Goal: Navigation & Orientation: Find specific page/section

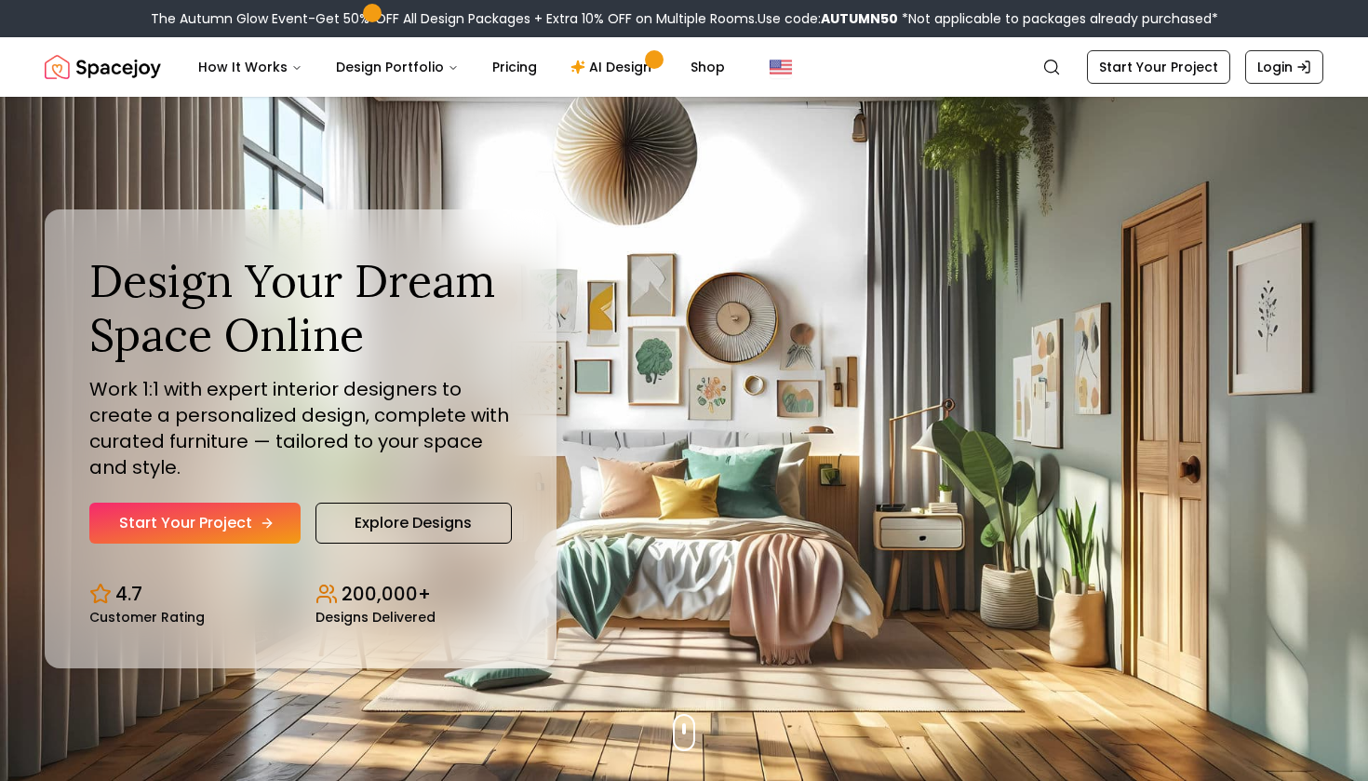
click at [237, 523] on link "Start Your Project" at bounding box center [194, 523] width 211 height 41
click at [434, 527] on link "Explore Designs" at bounding box center [414, 523] width 196 height 41
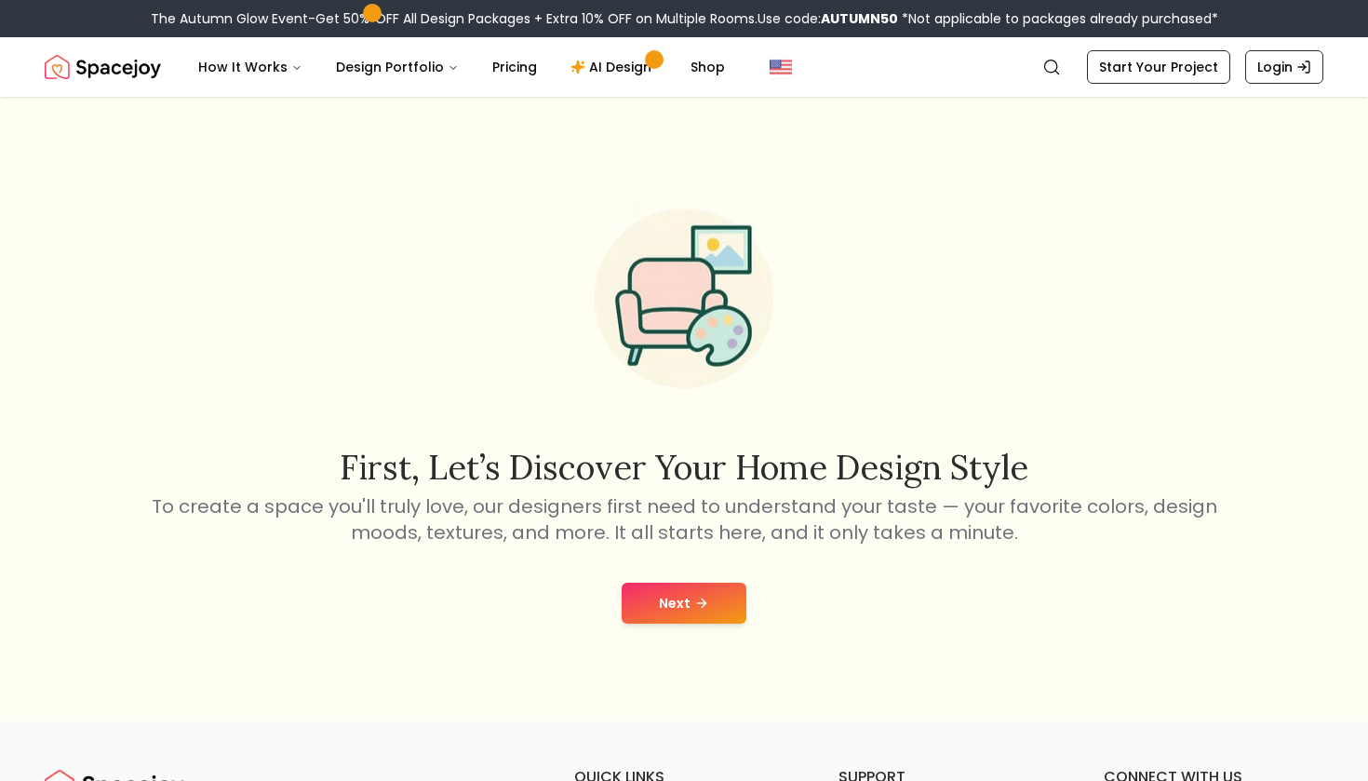
click at [701, 605] on icon at bounding box center [701, 603] width 15 height 15
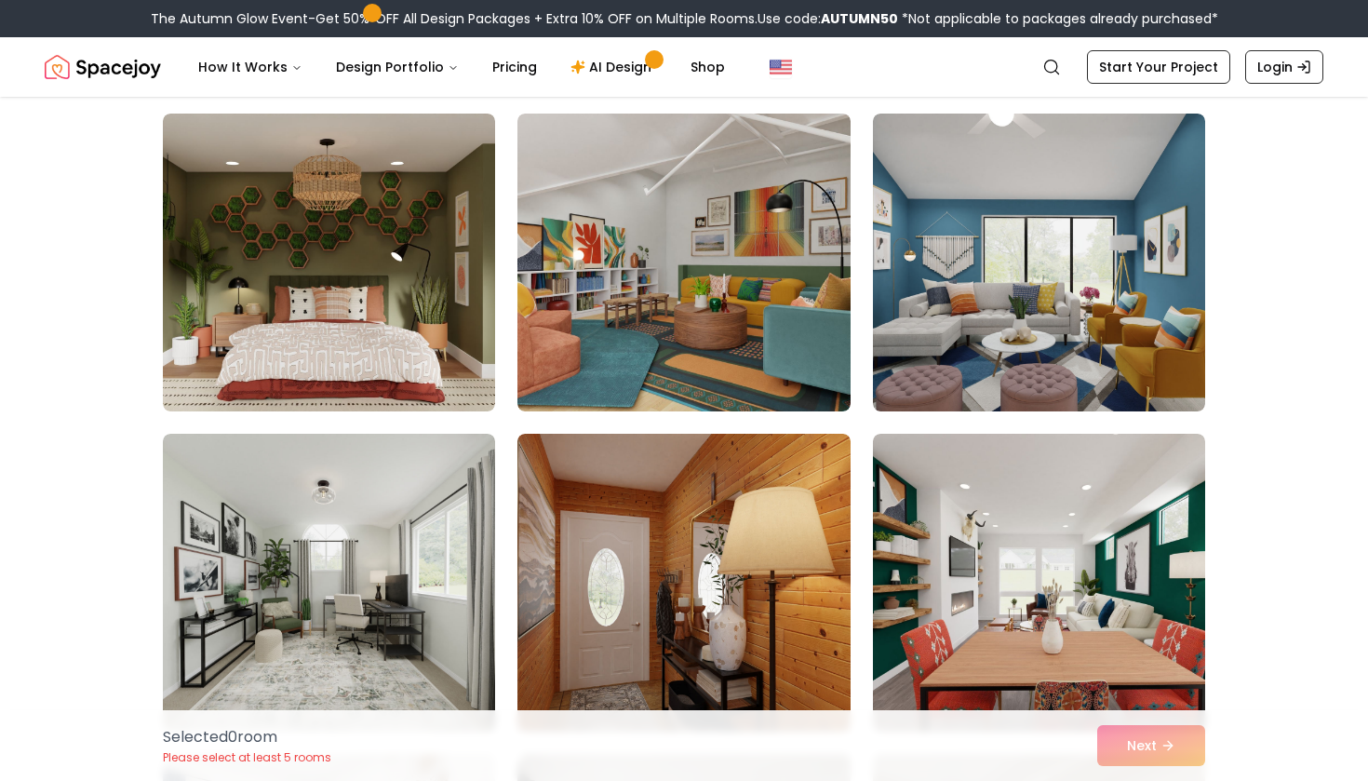
scroll to position [4923, 0]
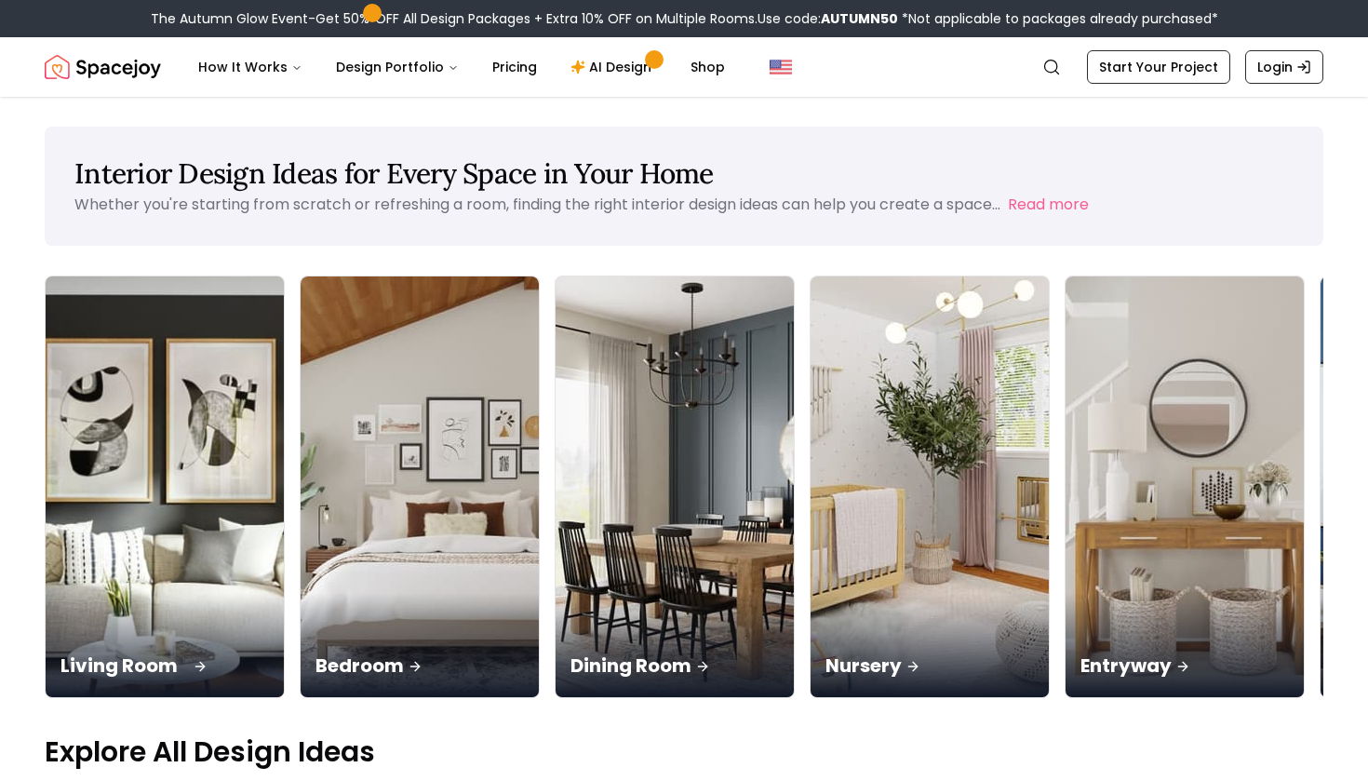
click at [133, 430] on img at bounding box center [165, 487] width 250 height 442
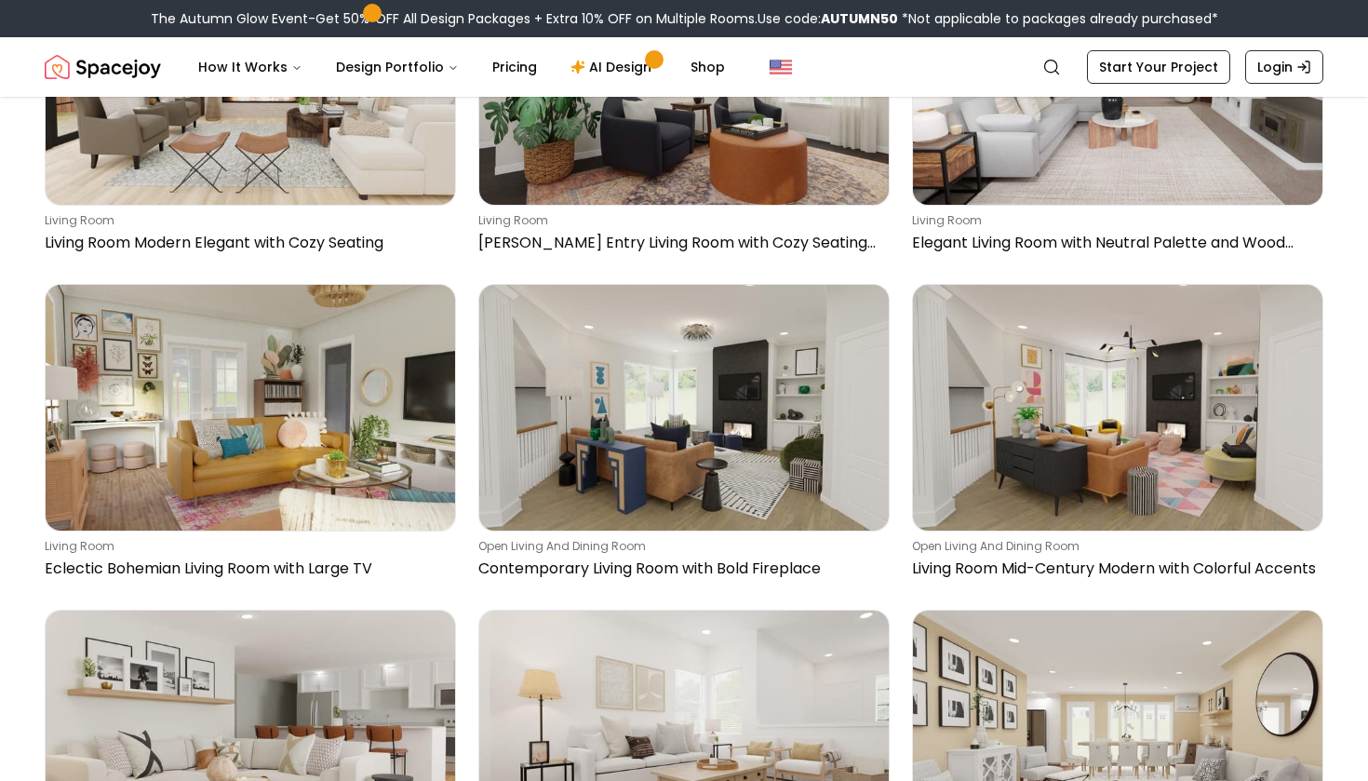
scroll to position [3587, 0]
